Goal: Task Accomplishment & Management: Use online tool/utility

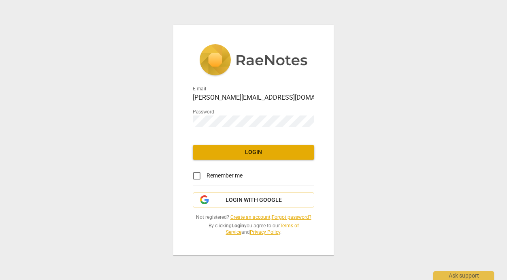
click at [257, 149] on span "Login" at bounding box center [253, 152] width 109 height 8
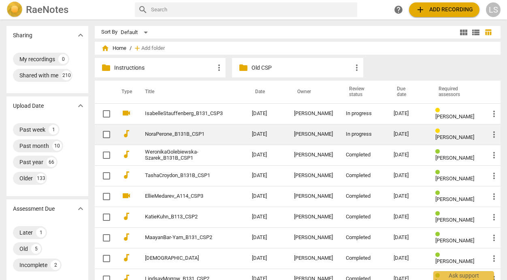
click at [327, 133] on div "[PERSON_NAME]" at bounding box center [313, 134] width 39 height 6
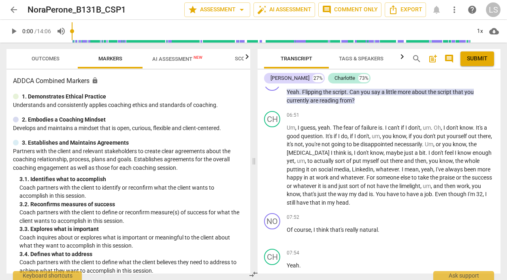
scroll to position [1541, 0]
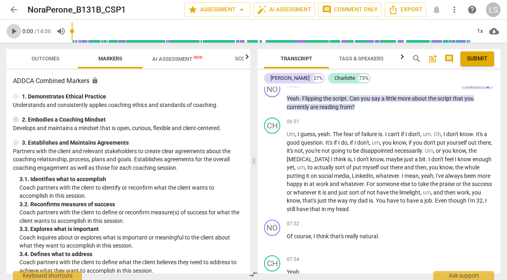
click at [15, 30] on span "play_arrow" at bounding box center [14, 31] width 10 height 10
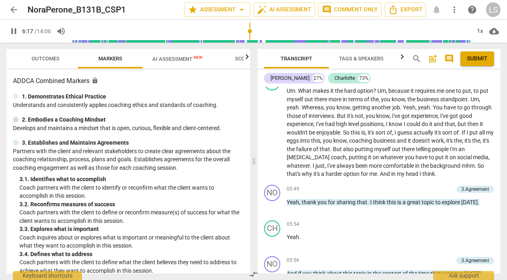
drag, startPoint x: 76, startPoint y: 31, endPoint x: 250, endPoint y: 24, distance: 174.8
click at [250, 24] on input "range" at bounding box center [271, 31] width 399 height 26
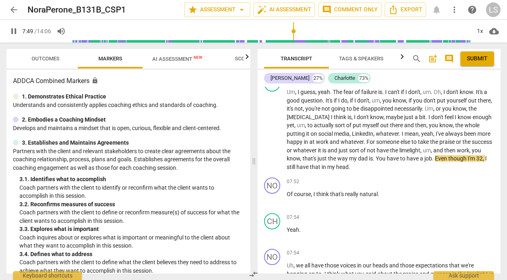
scroll to position [1589, 0]
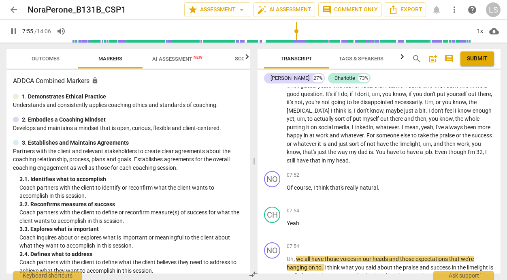
click at [14, 30] on span "pause" at bounding box center [14, 31] width 10 height 10
type input "476"
click at [447, 174] on div "+" at bounding box center [450, 175] width 8 height 8
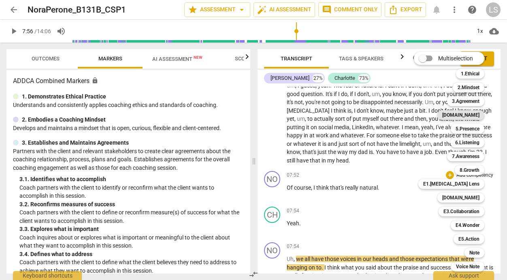
click at [475, 113] on b "[DOMAIN_NAME]" at bounding box center [461, 115] width 37 height 10
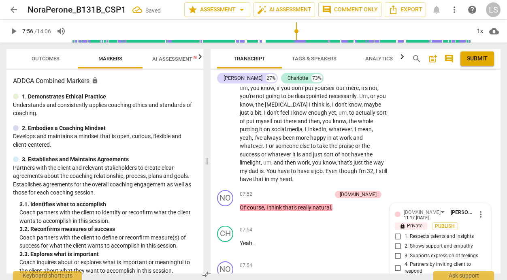
scroll to position [1898, 0]
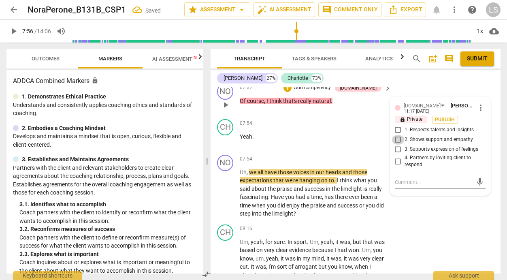
click at [396, 137] on input "2. Shows support and empathy" at bounding box center [398, 140] width 13 height 10
checkbox input "true"
click at [398, 148] on input "3. Supports expression of feelings" at bounding box center [398, 150] width 13 height 10
checkbox input "true"
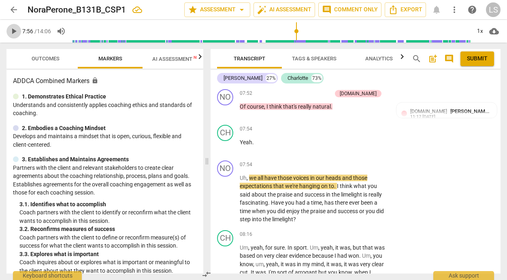
click at [12, 28] on span "play_arrow" at bounding box center [14, 31] width 10 height 10
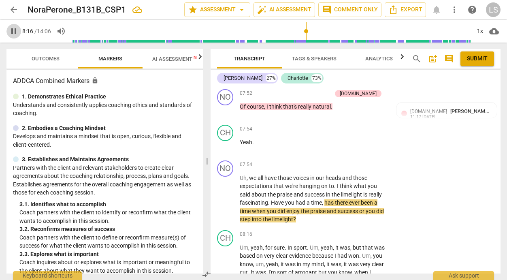
click at [12, 28] on span "pause" at bounding box center [14, 31] width 10 height 10
type input "497"
click at [349, 162] on p "Add competency" at bounding box center [362, 164] width 39 height 7
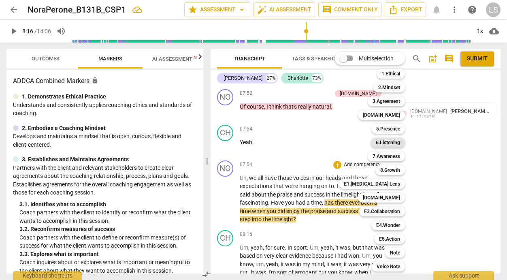
click at [398, 142] on b "6.Listening" at bounding box center [388, 143] width 24 height 10
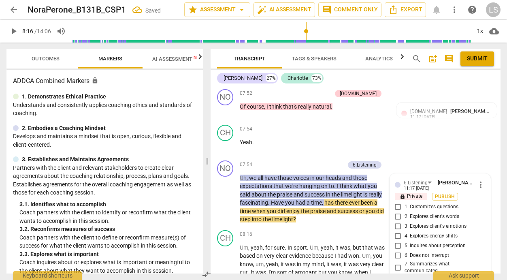
scroll to position [1999, 0]
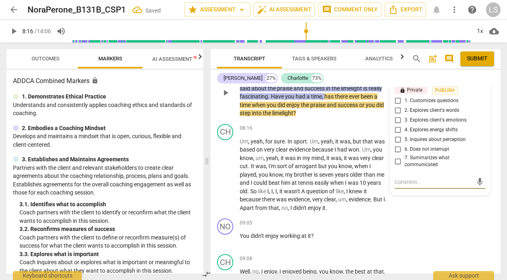
click at [395, 157] on input "7. Summarizes what communicated" at bounding box center [398, 161] width 13 height 10
checkbox input "true"
click at [397, 107] on input "2. Explores client's words" at bounding box center [398, 111] width 13 height 10
checkbox input "true"
click at [407, 181] on textarea at bounding box center [434, 182] width 78 height 8
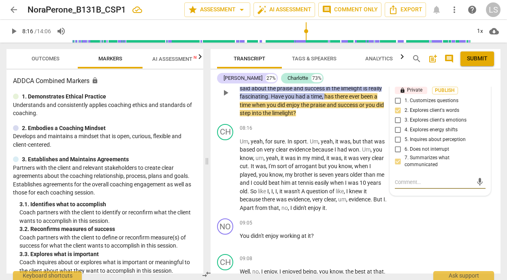
type textarea "Y"
type textarea "Yo"
type textarea "You"
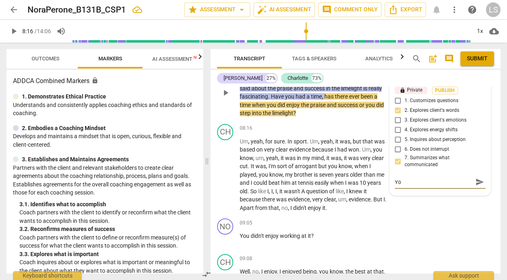
type textarea "You"
type textarea "You h"
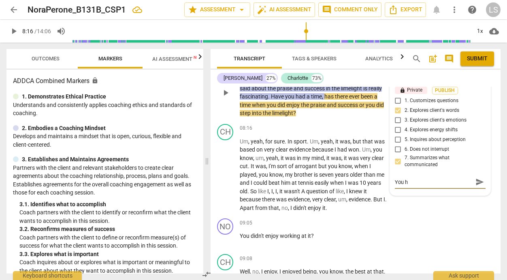
type textarea "You ha"
type textarea "You hav"
type textarea "You have"
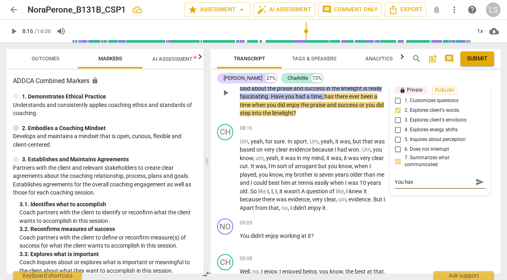
type textarea "You have"
type textarea "You have s"
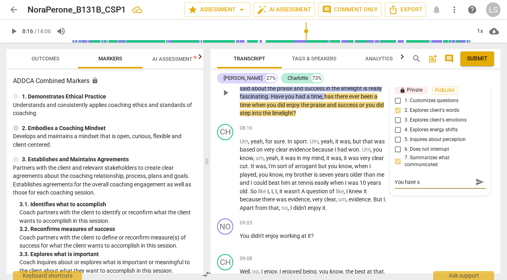
type textarea "You have su"
type textarea "You have suc"
type textarea "You have such"
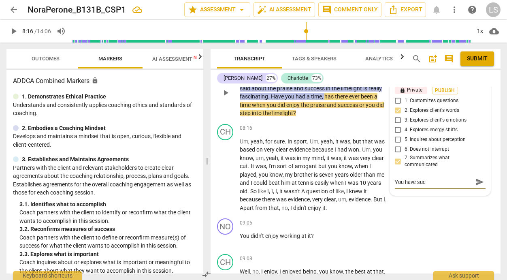
type textarea "You have such"
type textarea "You have such a"
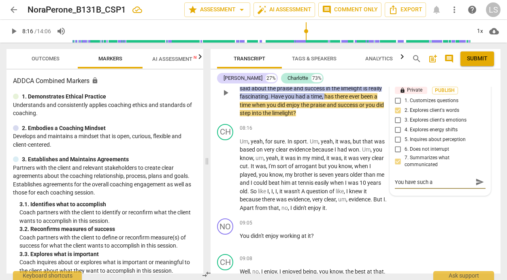
type textarea "You have such a"
type textarea "You have such a n"
type textarea "You have such a no"
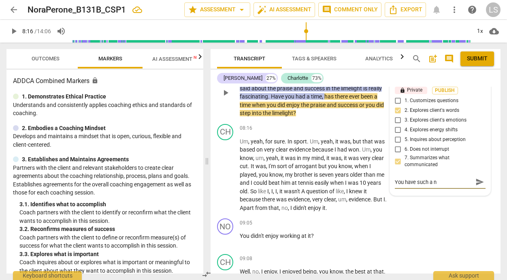
type textarea "You have such a no"
type textarea "You have such a non"
type textarea "You have such a nonj"
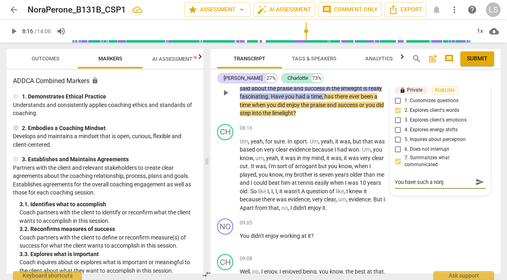
type textarea "You have such a nonju"
type textarea "You have such a nonjud"
type textarea "You have such a nonjudg"
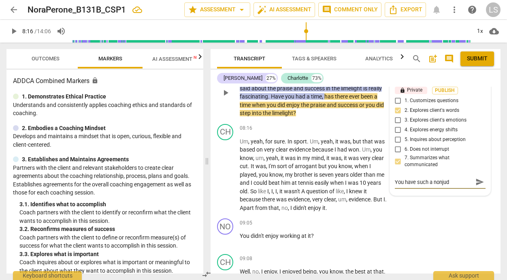
type textarea "You have such a nonjudg"
type textarea "You have such a nonjudge"
type textarea "You have such a nonjudgem"
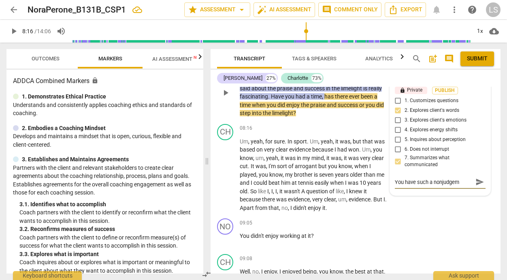
type textarea "You have such a nonjudgeme"
type textarea "You have such a nonjudgemen"
type textarea "You have such a nonjudgement"
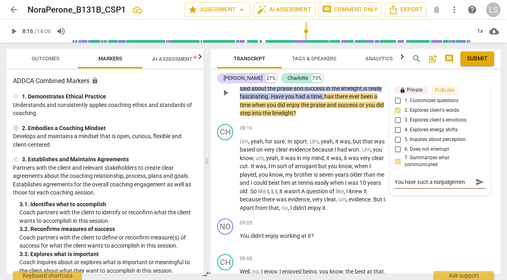
type textarea "You have such a nonjudgement"
type textarea "You have such a nonjudgementa"
type textarea "You have such a nonjudgemental"
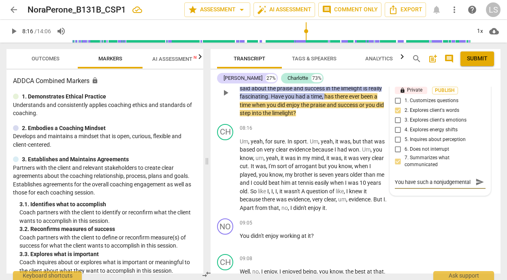
scroll to position [7, 0]
type textarea "You have such a nonjudgemental"
click at [402, 181] on textarea "You have such a nonjudgemental" at bounding box center [434, 182] width 78 height 8
type textarea "You have such a non judgemental"
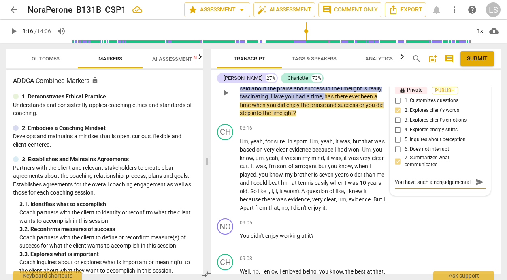
type textarea "You have such a non judgemental"
type textarea "You have such a non judgemental a"
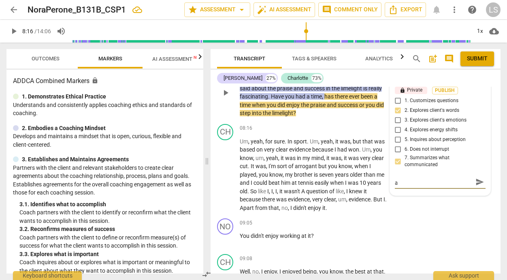
type textarea "You have such a non judgemental an"
type textarea "You have such a non judgemental and"
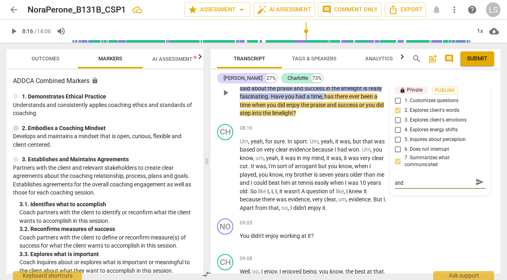
type textarea "You have such a non judgemental and"
type textarea "You have such a non judgemental and g"
type textarea "You have such a non judgemental and ge"
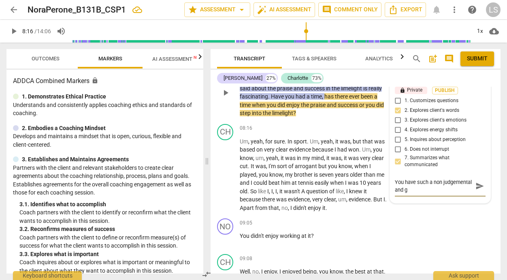
type textarea "You have such a non judgemental and ge"
type textarea "You have such a non judgemental and gen"
type textarea "You have such a non judgemental and gent"
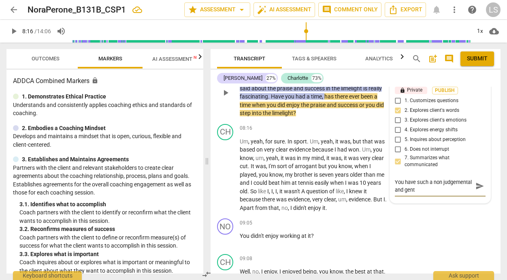
type textarea "You have such a non judgemental and gentl"
type textarea "You have such a non judgemental and gentle"
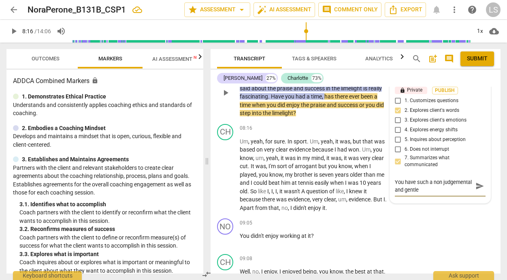
type textarea "You have such a non judgemental and gentle"
type textarea "You have such a non judgemental and gentle w"
type textarea "You have such a non judgemental and gentle wa"
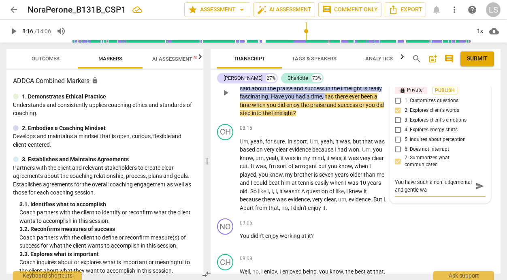
type textarea "You have such a non judgemental and gentle way"
type textarea "You have such a non judgemental and gentle way o"
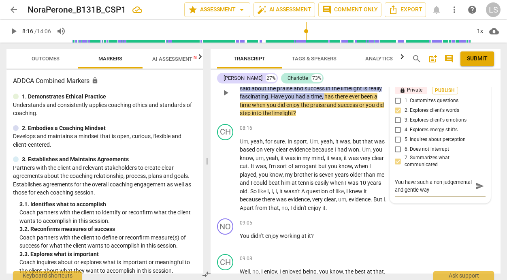
type textarea "You have such a non judgemental and gentle way o"
type textarea "You have such a non judgemental and gentle way of"
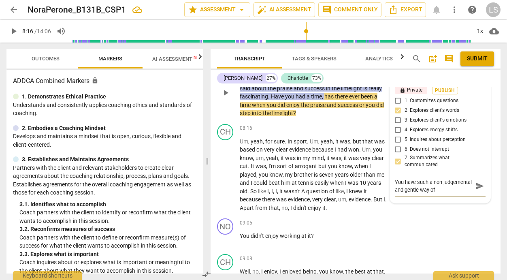
type textarea "You have such a non judgemental and gentle way of r"
type textarea "You have such a non judgemental and gentle way of re"
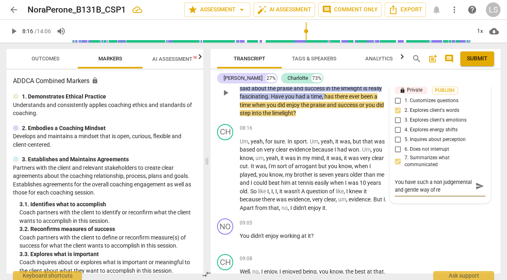
type textarea "You have such a non judgemental and gentle way of ref"
type textarea "You have such a non judgemental and gentle way of refl"
type textarea "You have such a non judgemental and gentle way of refle"
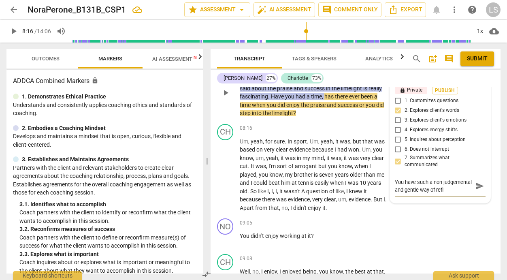
type textarea "You have such a non judgemental and gentle way of refle"
type textarea "You have such a non judgemental and gentle way of reflec"
type textarea "You have such a non judgemental and gentle way of reflect"
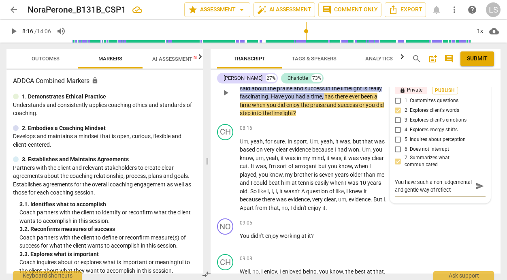
type textarea "You have such a non judgemental and gentle way of reflecti"
type textarea "You have such a non judgemental and gentle way of reflectin"
type textarea "You have such a non judgemental and gentle way of reflecting"
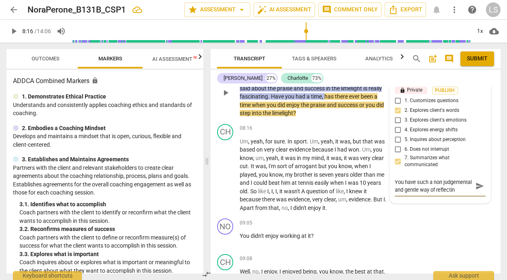
type textarea "You have such a non judgemental and gentle way of reflecting"
type textarea "You have such a non judgemental and gentle way of reflecting w"
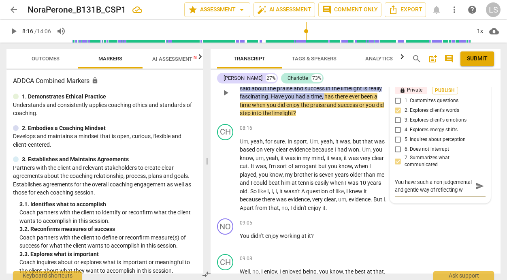
type textarea "You have such a non judgemental and gentle way of reflecting wh"
type textarea "You have such a non judgemental and gentle way of reflecting wha"
type textarea "You have such a non judgemental and gentle way of reflecting what"
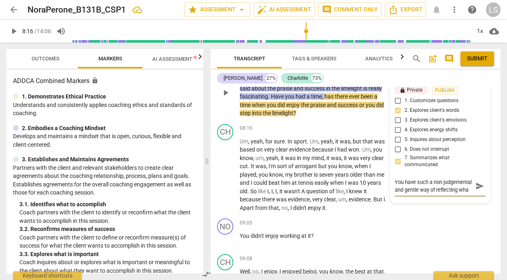
type textarea "You have such a non judgemental and gentle way of reflecting what"
type textarea "You have such a non judgemental and gentle way of reflecting what s"
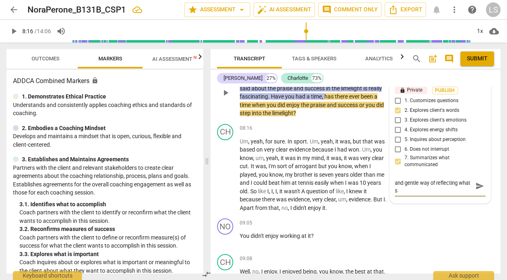
type textarea "You have such a non judgemental and gentle way of reflecting what sh"
type textarea "You have such a non judgemental and gentle way of reflecting what she"
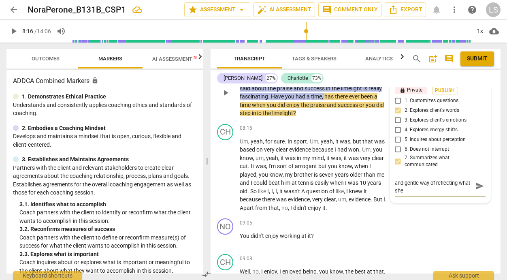
type textarea "You have such a non judgemental and gentle way of reflecting what she"
type textarea "You have such a non judgemental and gentle way of reflecting what she b"
type textarea "You have such a non judgemental and gentle way of reflecting what she br"
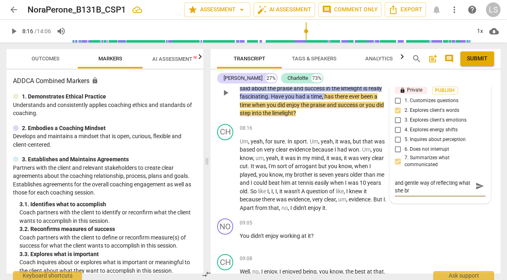
type textarea "You have such a non judgemental and gentle way of reflecting what she bro"
type textarea "You have such a non judgemental and gentle way of reflecting what she brou"
type textarea "You have such a non judgemental and gentle way of reflecting what she broug"
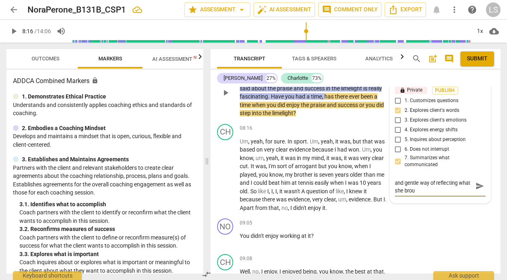
type textarea "You have such a non judgemental and gentle way of reflecting what she broug"
type textarea "You have such a non judgemental and gentle way of reflecting what she [PERSON_N…"
type textarea "You have such a non judgemental and gentle way of reflecting what she brought"
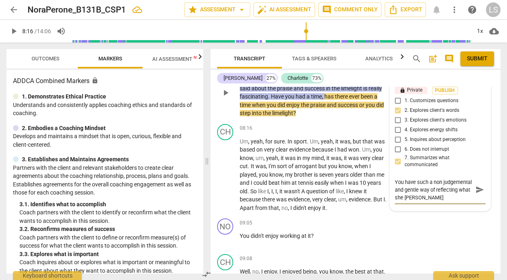
type textarea "You have such a non judgemental and gentle way of reflecting what she brought"
type textarea "You have such a non judgemental and gentle way of reflecting what she brought n"
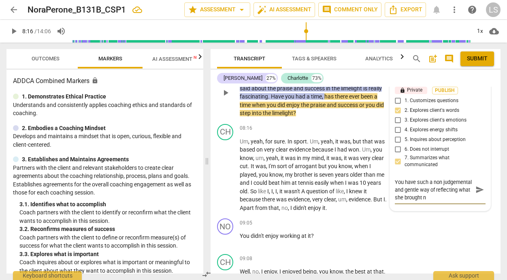
type textarea "You have such a non judgemental and gentle way of reflecting what she brought na"
type textarea "You have such a non judgemental and gentle way of reflecting what she brought n…"
type textarea "You have such a non judgemental and gentle way of reflecting what she brought […"
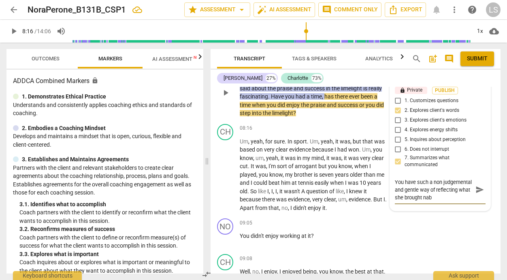
type textarea "You have such a non judgemental and gentle way of reflecting what she brought […"
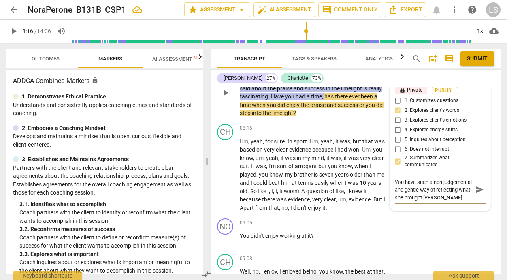
type textarea "You have such a non judgemental and gentle way of reflecting what she brought […"
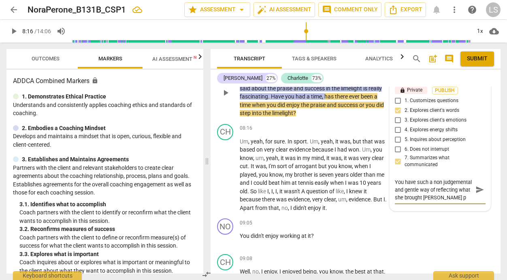
type textarea "You have such a non judgemental and gentle way of reflecting what she brought […"
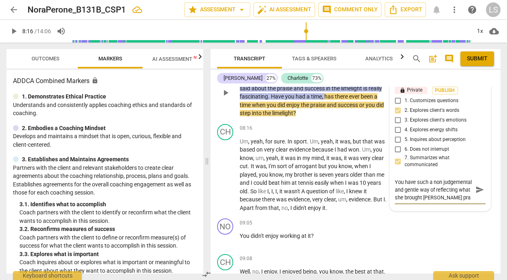
type textarea "You have such a non judgemental and gentle way of reflecting what she brought […"
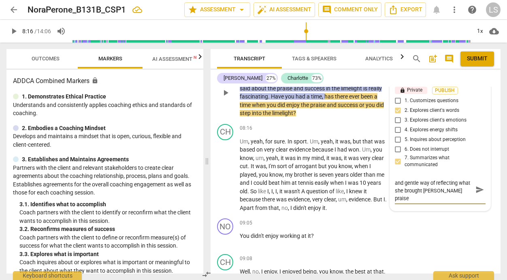
type textarea "You have such a non judgemental and gentle way of reflecting what she brought […"
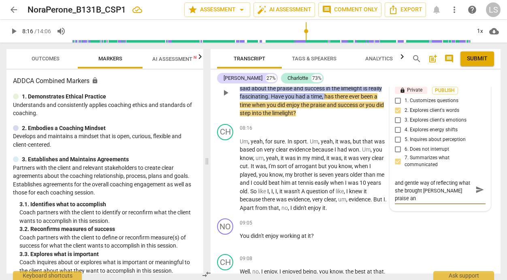
type textarea "You have such a non judgemental and gentle way of reflecting what she brought […"
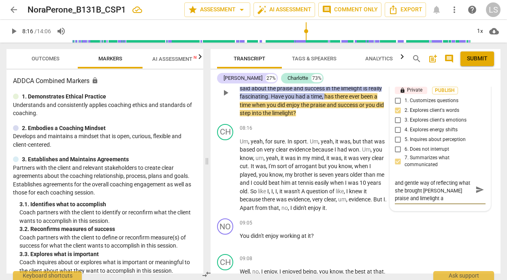
click at [396, 198] on textarea "You have such a non judgemental and gentle way of reflecting what she brought […" at bounding box center [434, 189] width 78 height 23
click at [457, 197] on textarea "You have such a non judgemental and gentle way of reflecting what she brought a…" at bounding box center [434, 189] width 78 height 23
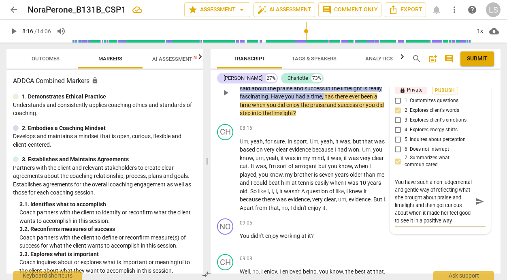
scroll to position [8, 0]
click at [476, 199] on span "send" at bounding box center [480, 201] width 9 height 9
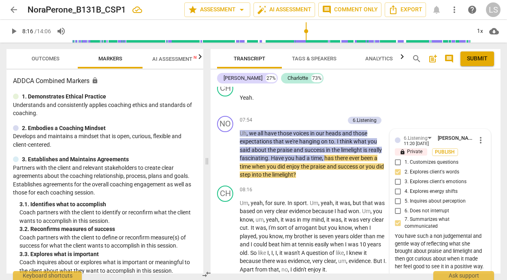
scroll to position [1941, 0]
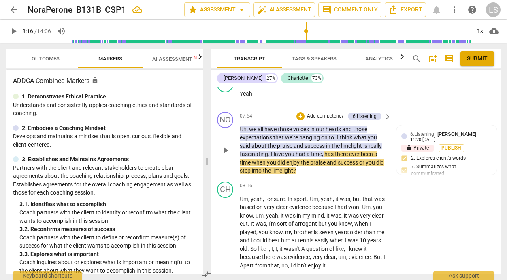
click at [336, 114] on p "Add competency" at bounding box center [325, 116] width 39 height 7
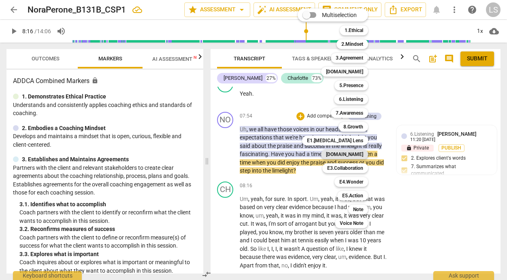
click at [353, 152] on b "[DOMAIN_NAME]" at bounding box center [344, 155] width 37 height 10
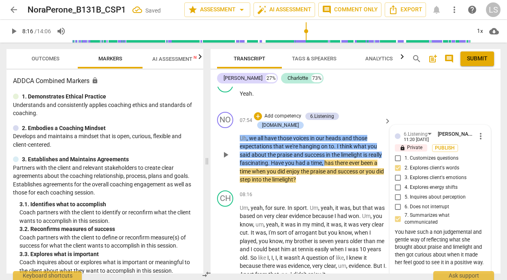
click at [413, 267] on div "You have such a non judgemental and gentle way of reflecting what she brought a…" at bounding box center [440, 248] width 91 height 38
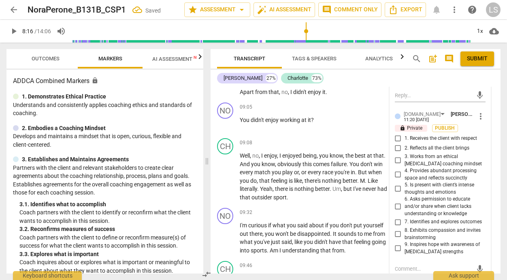
scroll to position [2126, 0]
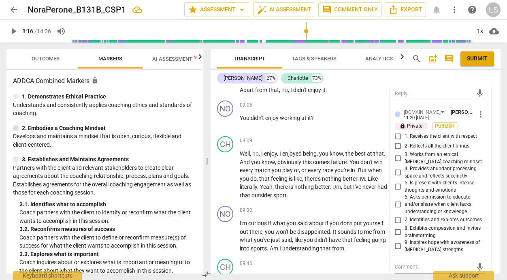
click at [397, 178] on input "4. Provides abundant processing space and reflects succinctly" at bounding box center [398, 173] width 13 height 10
click at [395, 150] on input "2. Reflects all the client brings" at bounding box center [398, 146] width 13 height 10
click at [395, 141] on input "1. Receives the client with respect" at bounding box center [398, 137] width 13 height 10
click at [397, 161] on input "3. Works from an ethical [MEDICAL_DATA] coaching mindset" at bounding box center [398, 159] width 13 height 10
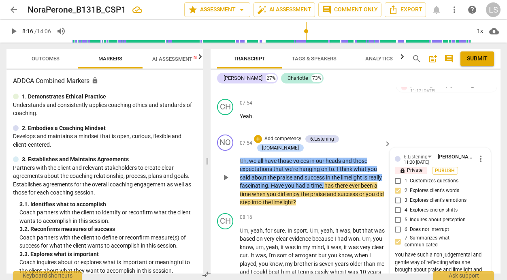
scroll to position [1918, 0]
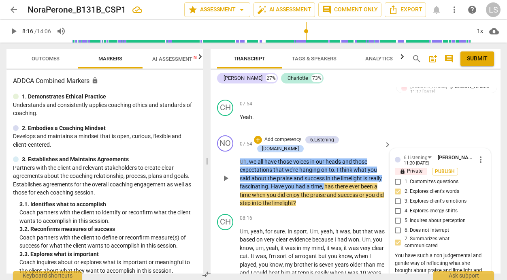
click at [300, 137] on p "Add competency" at bounding box center [283, 139] width 39 height 7
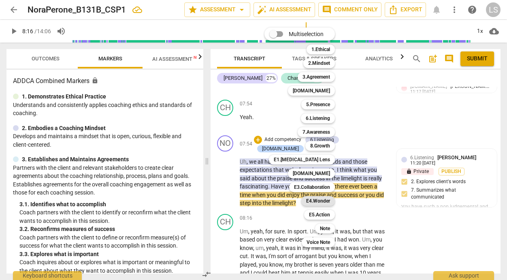
click at [314, 199] on b "E4.Wonder" at bounding box center [318, 201] width 24 height 10
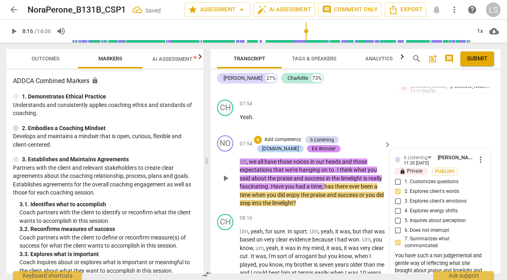
click at [421, 267] on div "You have such a non judgemental and gentle way of reflecting what she brought a…" at bounding box center [440, 271] width 91 height 38
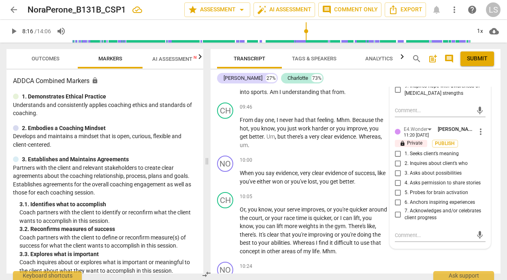
scroll to position [2288, 0]
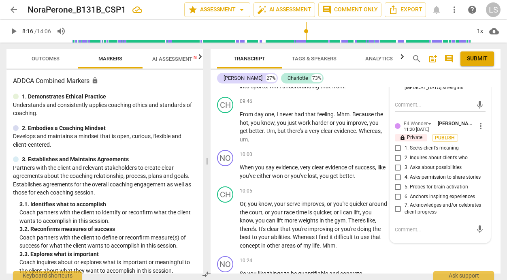
click at [397, 153] on input "1. Seeks client’s meaning" at bounding box center [398, 148] width 13 height 10
click at [400, 173] on input "3. Asks about possibilities" at bounding box center [398, 168] width 13 height 10
click at [396, 202] on input "6. Anchors inspiring experiences" at bounding box center [398, 197] width 13 height 10
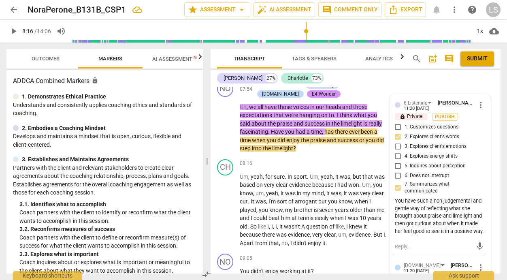
scroll to position [1958, 0]
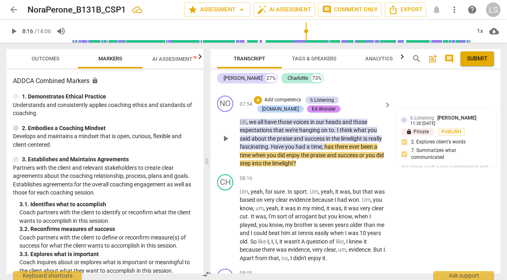
click at [294, 97] on p "Add competency" at bounding box center [283, 99] width 39 height 7
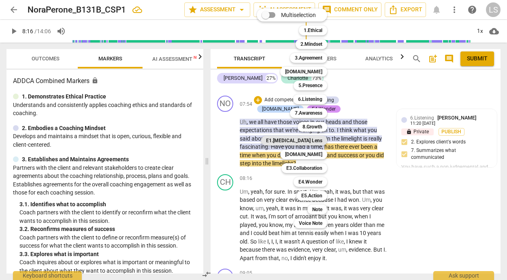
click at [302, 140] on b "E1.[MEDICAL_DATA] Lens" at bounding box center [294, 141] width 56 height 10
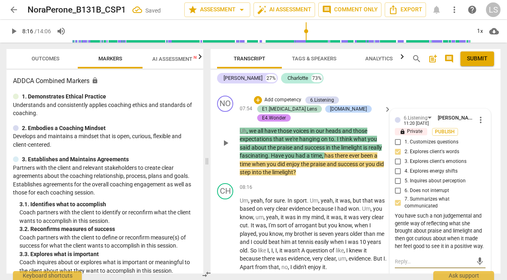
click at [404, 263] on textarea at bounding box center [434, 262] width 78 height 8
click at [402, 265] on textarea at bounding box center [434, 262] width 78 height 8
click at [294, 109] on div "E1.[MEDICAL_DATA] Lens" at bounding box center [289, 108] width 65 height 7
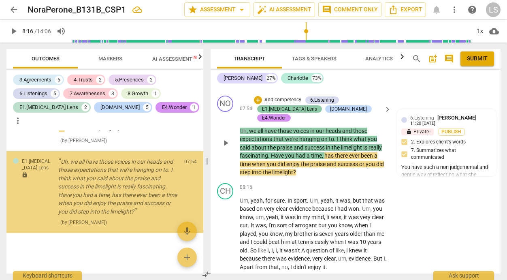
scroll to position [1734, 0]
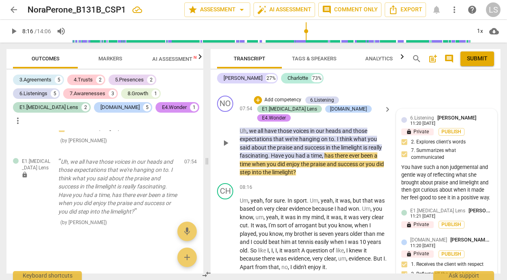
click at [436, 219] on div "11:21 [DATE]" at bounding box center [423, 216] width 25 height 5
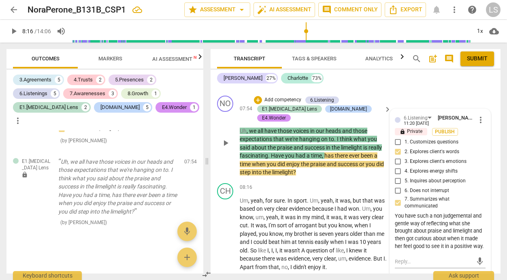
click at [428, 259] on div "mic" at bounding box center [440, 261] width 91 height 18
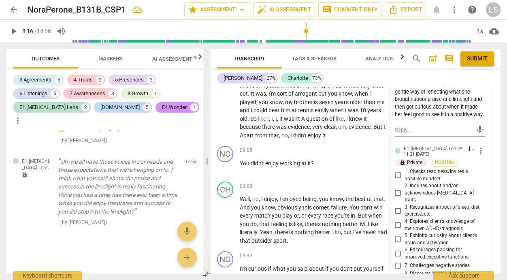
scroll to position [2096, 0]
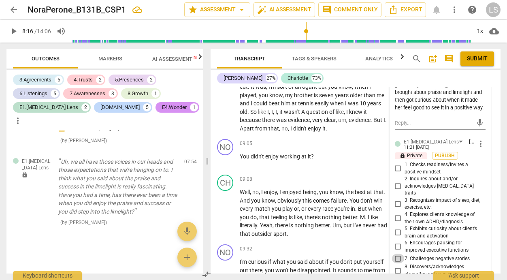
click at [397, 258] on input "7. Challenges negative stories" at bounding box center [398, 259] width 13 height 10
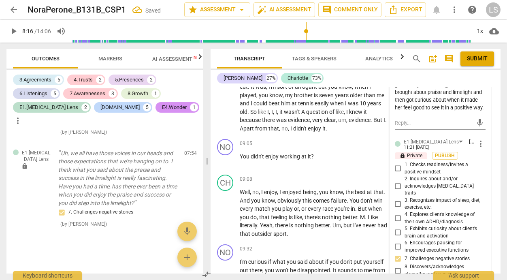
click at [398, 173] on input "1. Checks readiness/invites a positive mindset" at bounding box center [398, 169] width 13 height 10
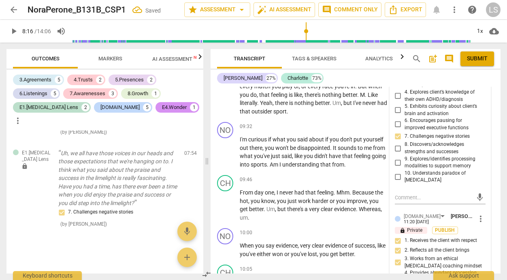
scroll to position [2235, 0]
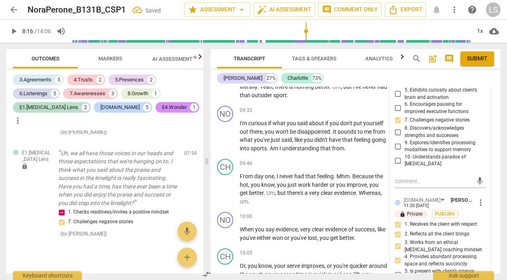
click at [398, 178] on textarea at bounding box center [434, 182] width 78 height 8
click at [452, 178] on textarea "How might overwhelm shw up?" at bounding box center [434, 182] width 78 height 8
click at [476, 177] on span "send" at bounding box center [480, 181] width 9 height 9
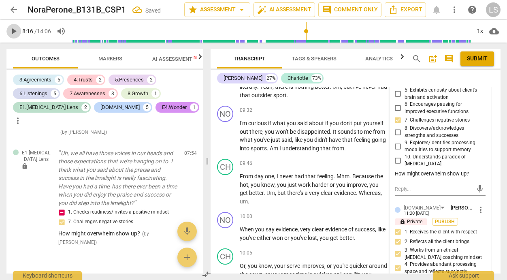
click at [13, 30] on span "play_arrow" at bounding box center [14, 31] width 10 height 10
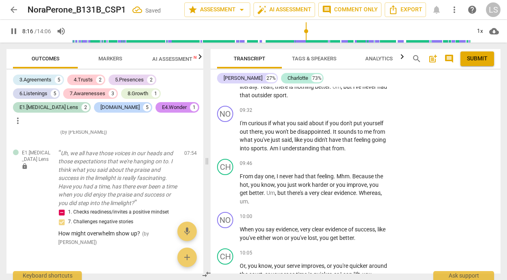
scroll to position [2011, 0]
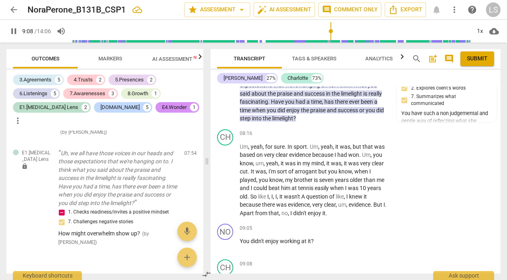
click at [12, 30] on span "pause" at bounding box center [14, 31] width 10 height 10
click at [334, 224] on div "+" at bounding box center [338, 228] width 8 height 8
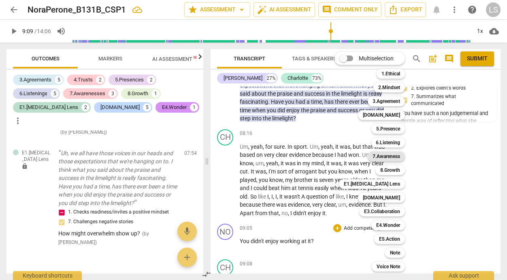
click at [392, 155] on b "7.Awareness" at bounding box center [387, 157] width 28 height 10
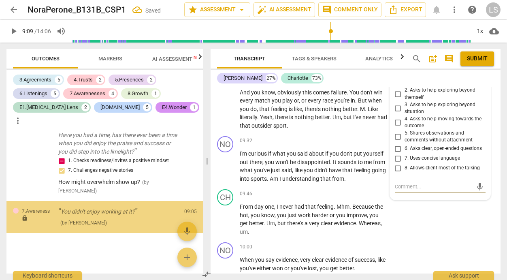
scroll to position [1798, 0]
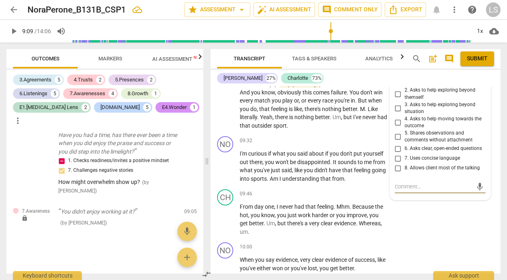
click at [397, 132] on input "5. Shares observations and comments without attachment" at bounding box center [398, 137] width 13 height 10
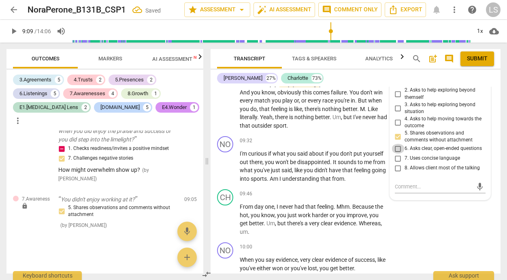
click at [394, 144] on input "6. Asks clear, open-ended questions" at bounding box center [398, 149] width 13 height 10
click at [399, 183] on textarea at bounding box center [434, 187] width 78 height 8
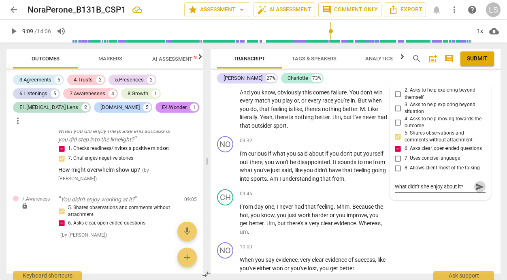
click at [476, 182] on span "send" at bounding box center [480, 186] width 9 height 9
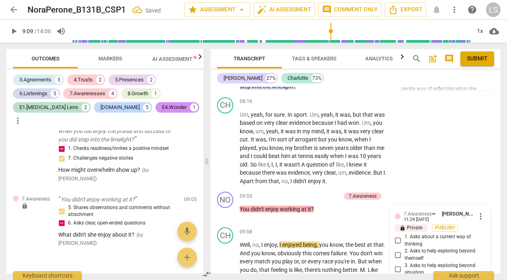
scroll to position [2047, 0]
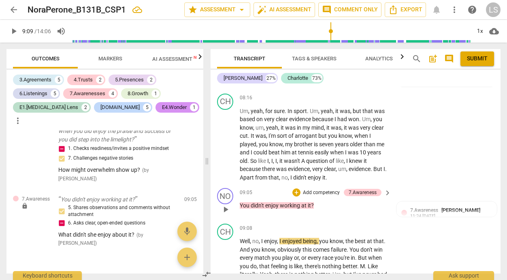
click at [326, 189] on p "Add competency" at bounding box center [321, 192] width 39 height 7
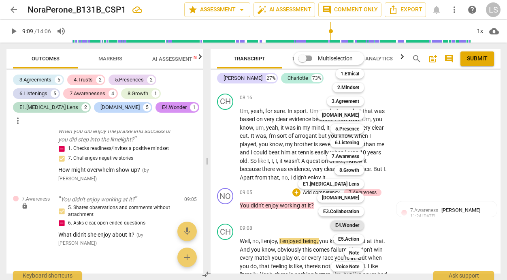
click at [345, 225] on b "E4.Wonder" at bounding box center [348, 225] width 24 height 10
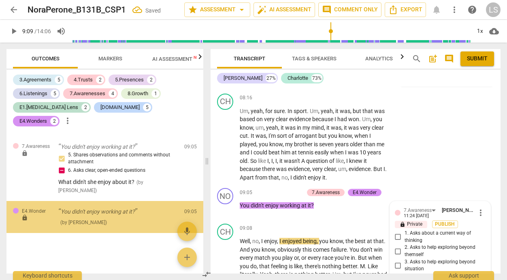
scroll to position [1862, 0]
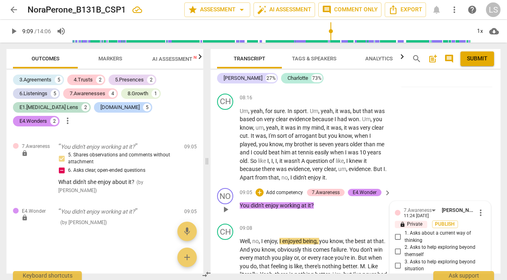
click at [396, 232] on input "1. Asks about a current way of thinking" at bounding box center [398, 237] width 13 height 10
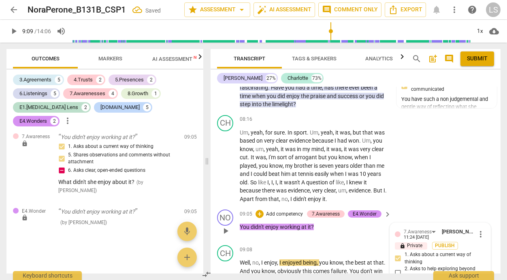
scroll to position [2024, 0]
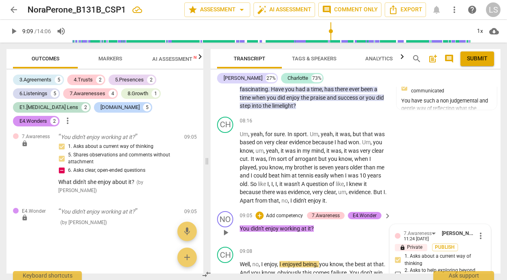
click at [292, 212] on p "Add competency" at bounding box center [284, 215] width 39 height 7
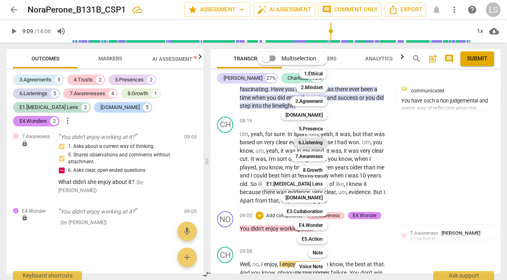
click at [313, 141] on b "6.Listening" at bounding box center [311, 143] width 24 height 10
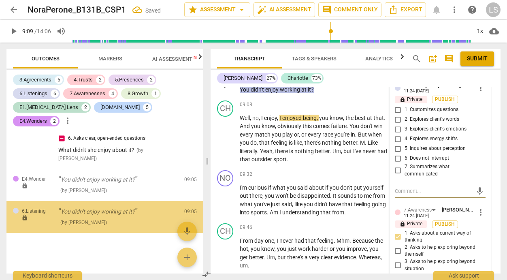
scroll to position [1904, 0]
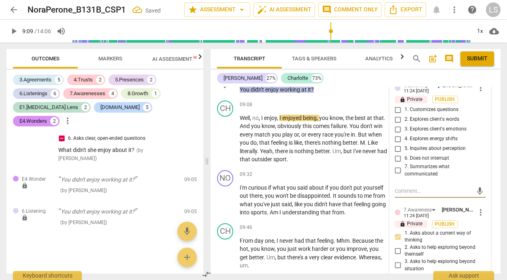
click at [397, 115] on input "2. Explores client's words" at bounding box center [398, 120] width 13 height 10
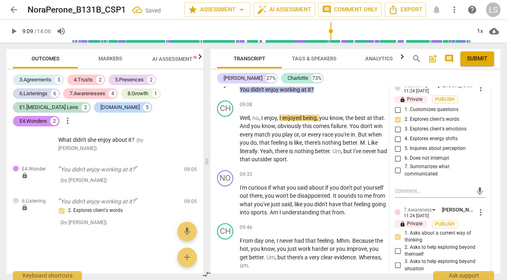
click at [396, 144] on input "5. Inquires about perception" at bounding box center [398, 149] width 13 height 10
click at [405, 187] on textarea at bounding box center [434, 191] width 78 height 8
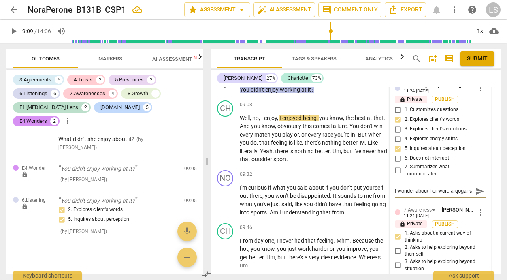
scroll to position [0, 0]
click at [447, 187] on textarea "I wonder about her word argogans" at bounding box center [434, 191] width 78 height 8
click at [403, 187] on textarea "I wonder about her word argogance" at bounding box center [434, 191] width 78 height 8
click at [411, 187] on textarea "I wonder about her word argangance" at bounding box center [434, 191] width 78 height 8
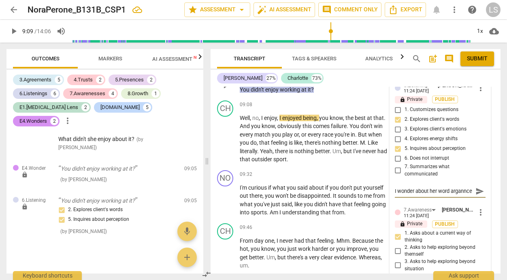
click at [476, 187] on span "send" at bounding box center [480, 191] width 9 height 9
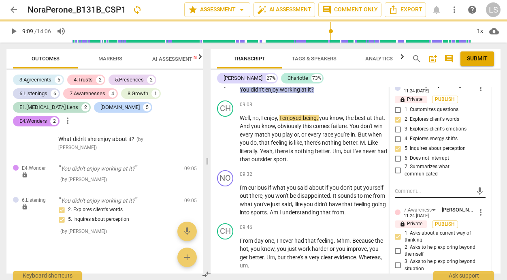
scroll to position [0, 0]
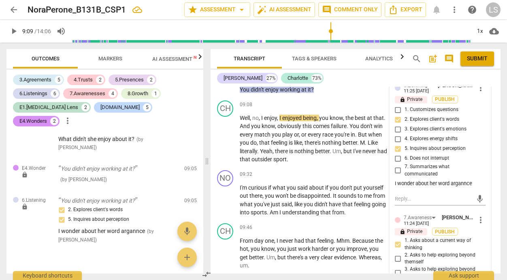
click at [16, 30] on span "play_arrow" at bounding box center [14, 31] width 10 height 10
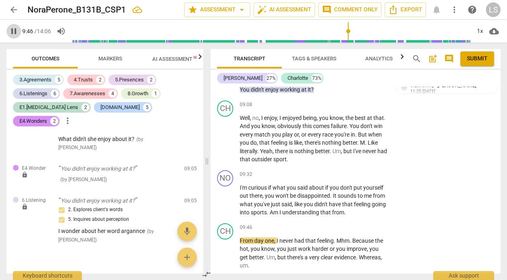
click at [10, 27] on span "pause" at bounding box center [14, 31] width 10 height 10
click at [335, 171] on div "+" at bounding box center [338, 175] width 8 height 8
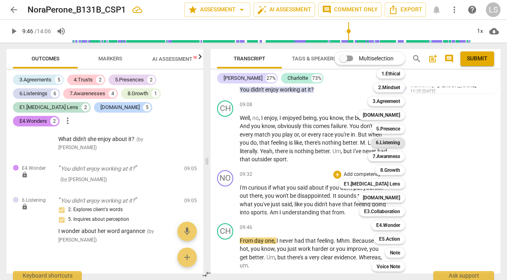
click at [389, 142] on b "6.Listening" at bounding box center [388, 143] width 24 height 10
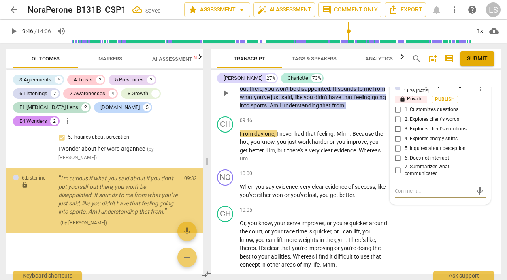
scroll to position [2006, 0]
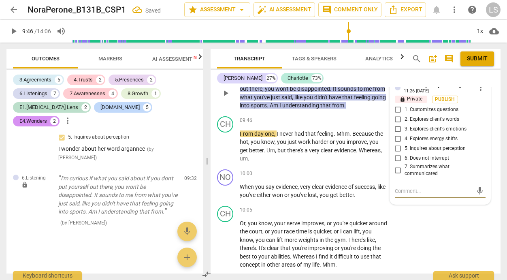
click at [396, 115] on input "2. Explores client's words" at bounding box center [398, 120] width 13 height 10
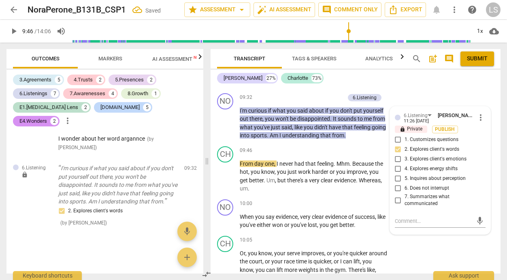
scroll to position [2227, 0]
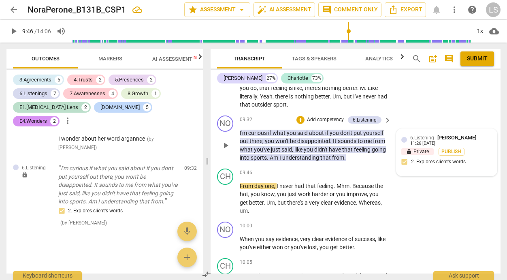
click at [432, 134] on div "6.Listening [PERSON_NAME]" at bounding box center [445, 138] width 69 height 8
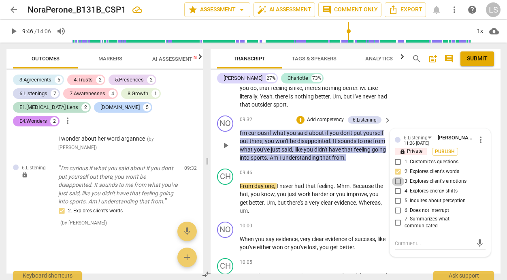
click at [397, 177] on input "3. Explores client's emotions" at bounding box center [398, 182] width 13 height 10
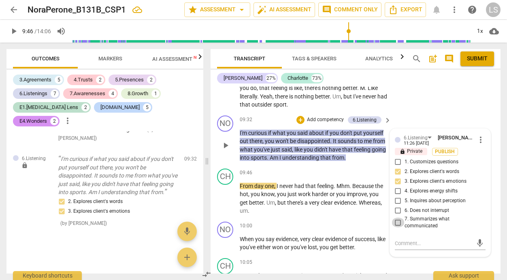
click at [397, 218] on input "7. Summarizes what communicated" at bounding box center [398, 223] width 13 height 10
click at [396, 196] on input "5. Inquires about perception" at bounding box center [398, 201] width 13 height 10
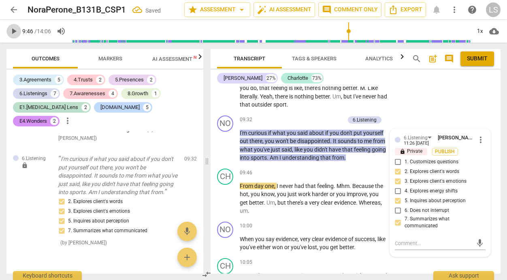
click at [15, 29] on span "play_arrow" at bounding box center [14, 31] width 10 height 10
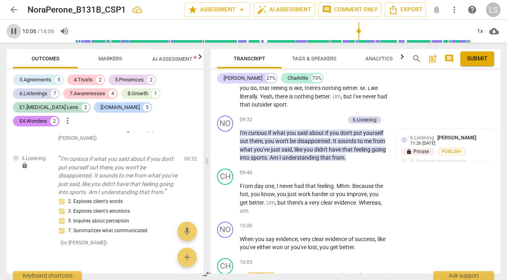
click at [15, 28] on span "pause" at bounding box center [14, 31] width 10 height 10
click at [336, 222] on div "+" at bounding box center [338, 226] width 8 height 8
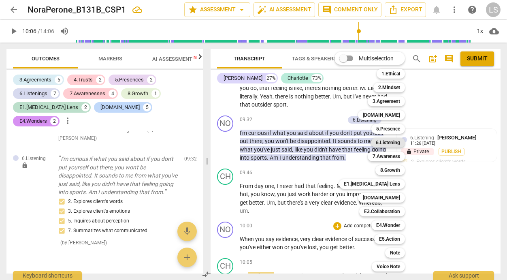
click at [393, 144] on b "6.Listening" at bounding box center [388, 143] width 24 height 10
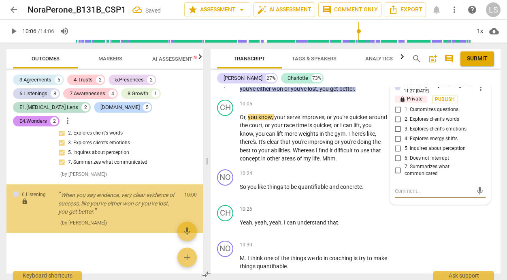
scroll to position [2094, 0]
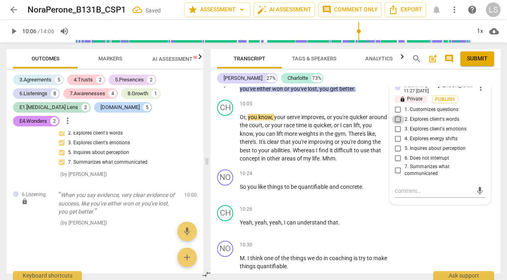
click at [398, 115] on input "2. Explores client's words" at bounding box center [398, 120] width 13 height 10
click at [397, 105] on input "1. Customizes questions" at bounding box center [398, 110] width 13 height 10
click at [397, 144] on input "5. Inquires about perception" at bounding box center [398, 149] width 13 height 10
click at [405, 187] on textarea at bounding box center [434, 191] width 78 height 8
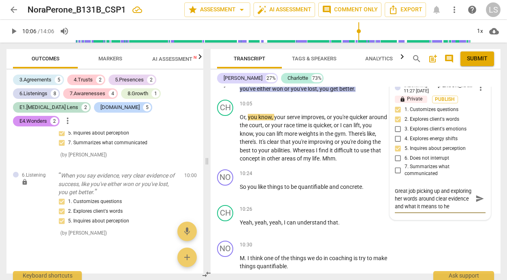
scroll to position [7, 0]
